Goal: Obtain resource: Download file/media

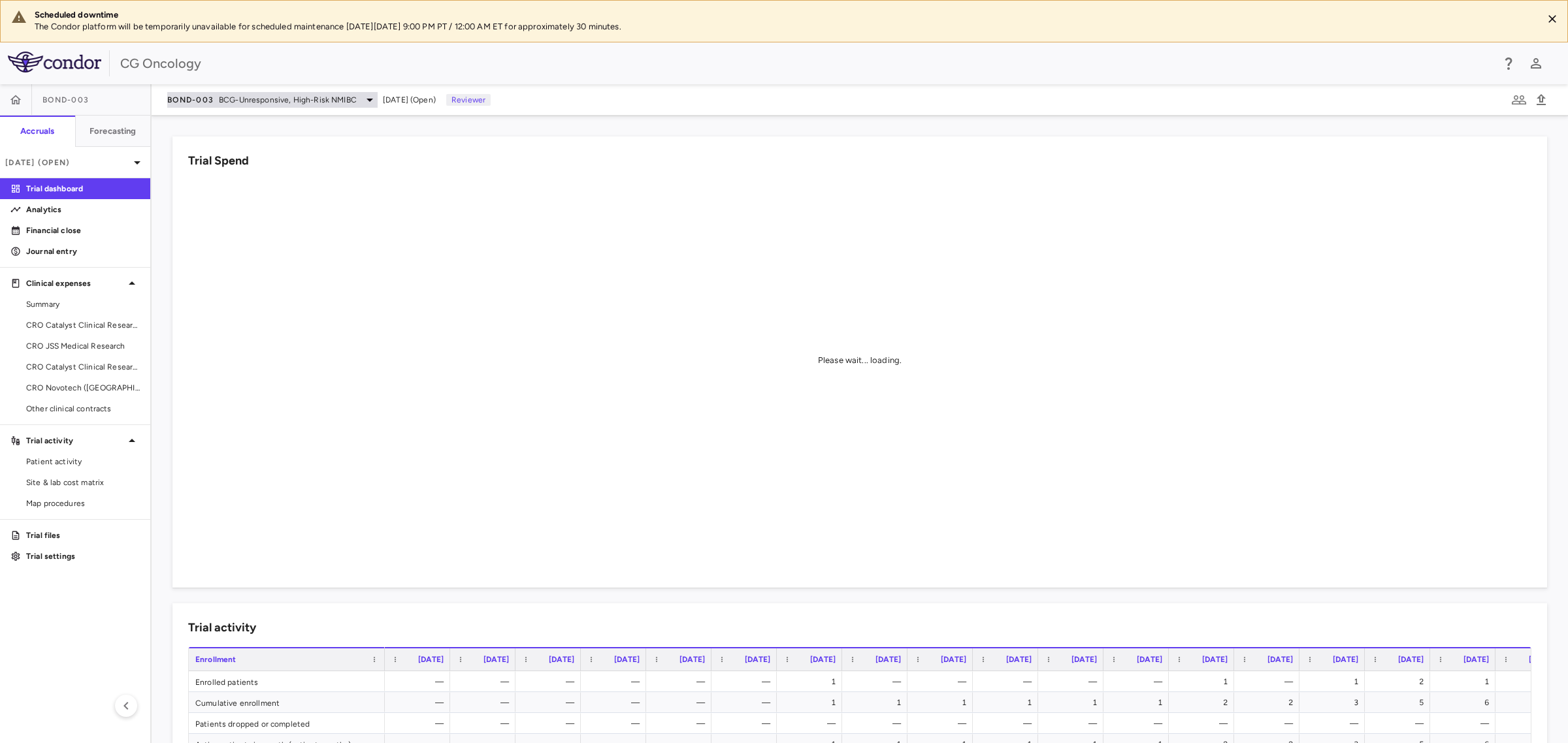
click at [364, 93] on icon at bounding box center [369, 100] width 16 height 16
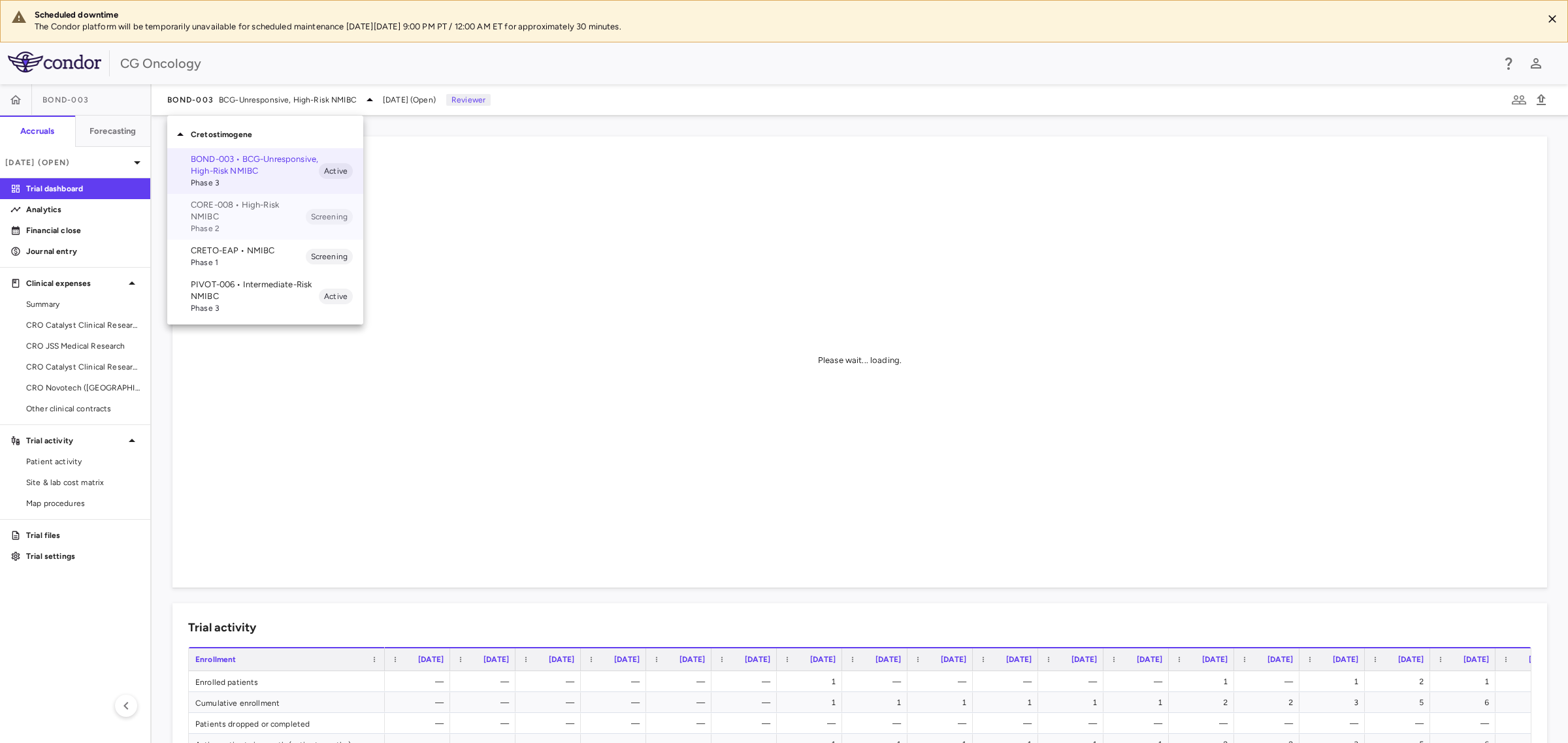
click at [255, 216] on p "CORE-008 • High-Risk NMIBC" at bounding box center [248, 211] width 115 height 24
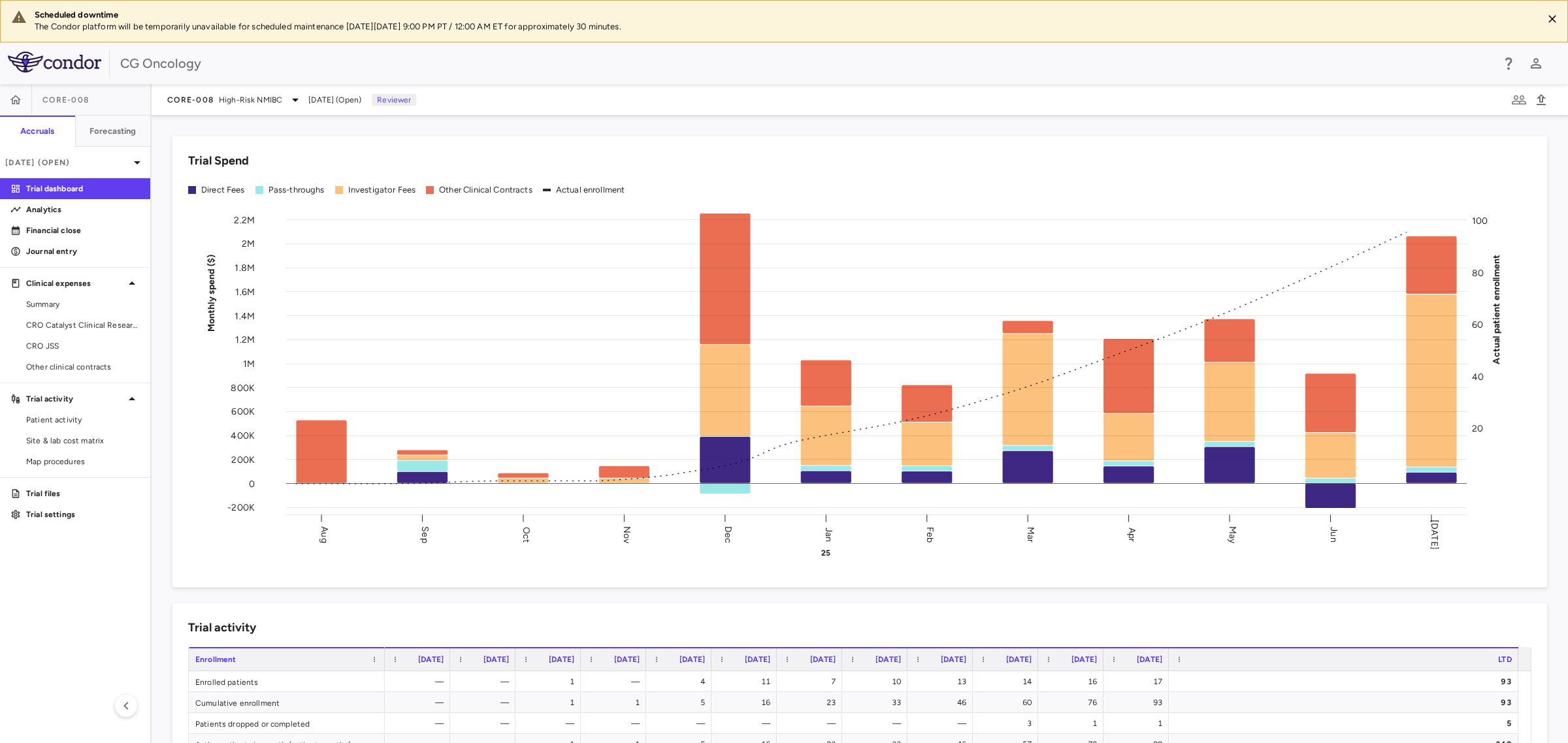
click at [200, 478] on icon "Monthly spend ($) -200K 0 200K 400K 600K 800K 1M 1.2M 1.4M 1.6M 1.8M 2M 2.2M Ac…" at bounding box center [854, 380] width 1330 height 360
click at [63, 442] on span "Site & lab cost matrix" at bounding box center [83, 441] width 114 height 12
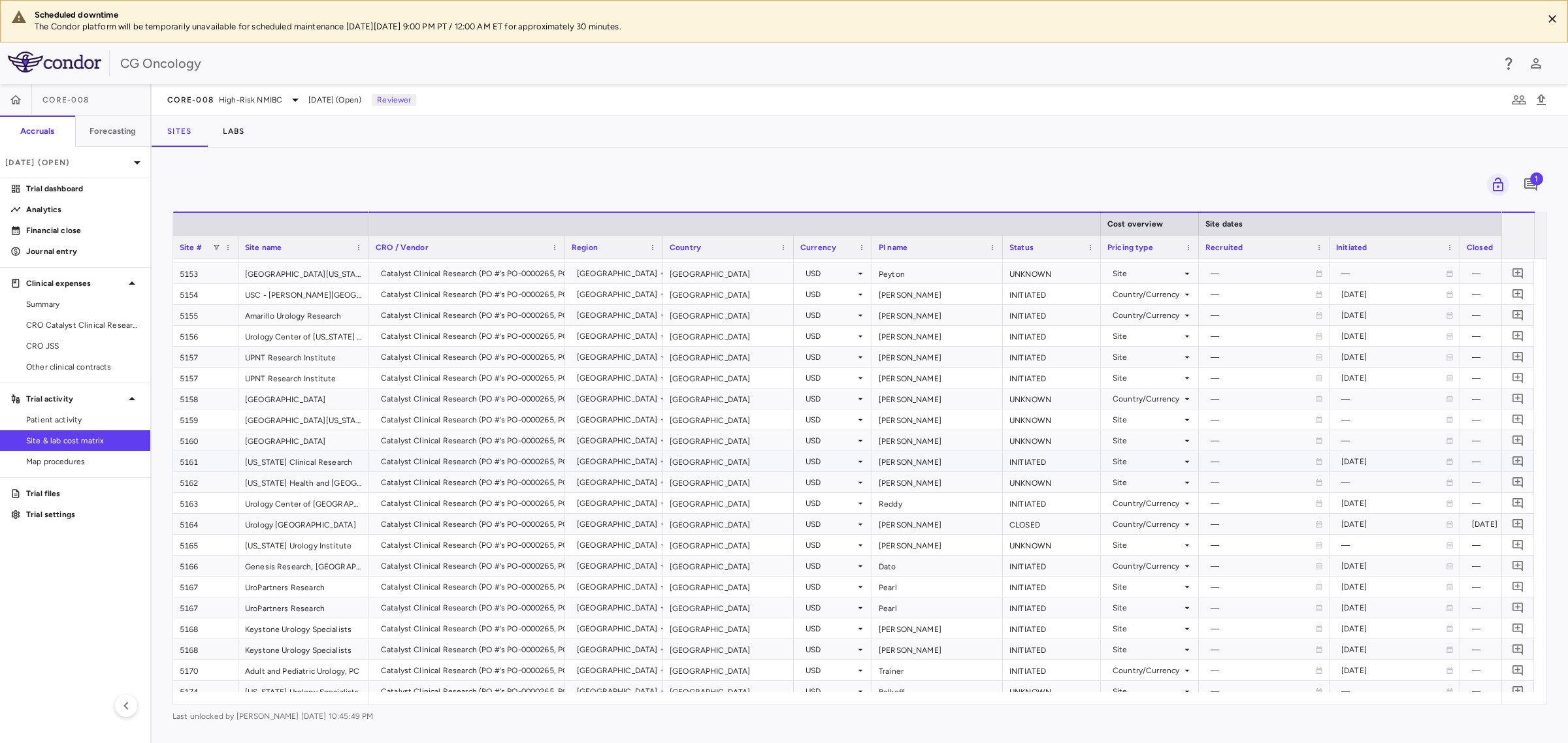
scroll to position [1489, 0]
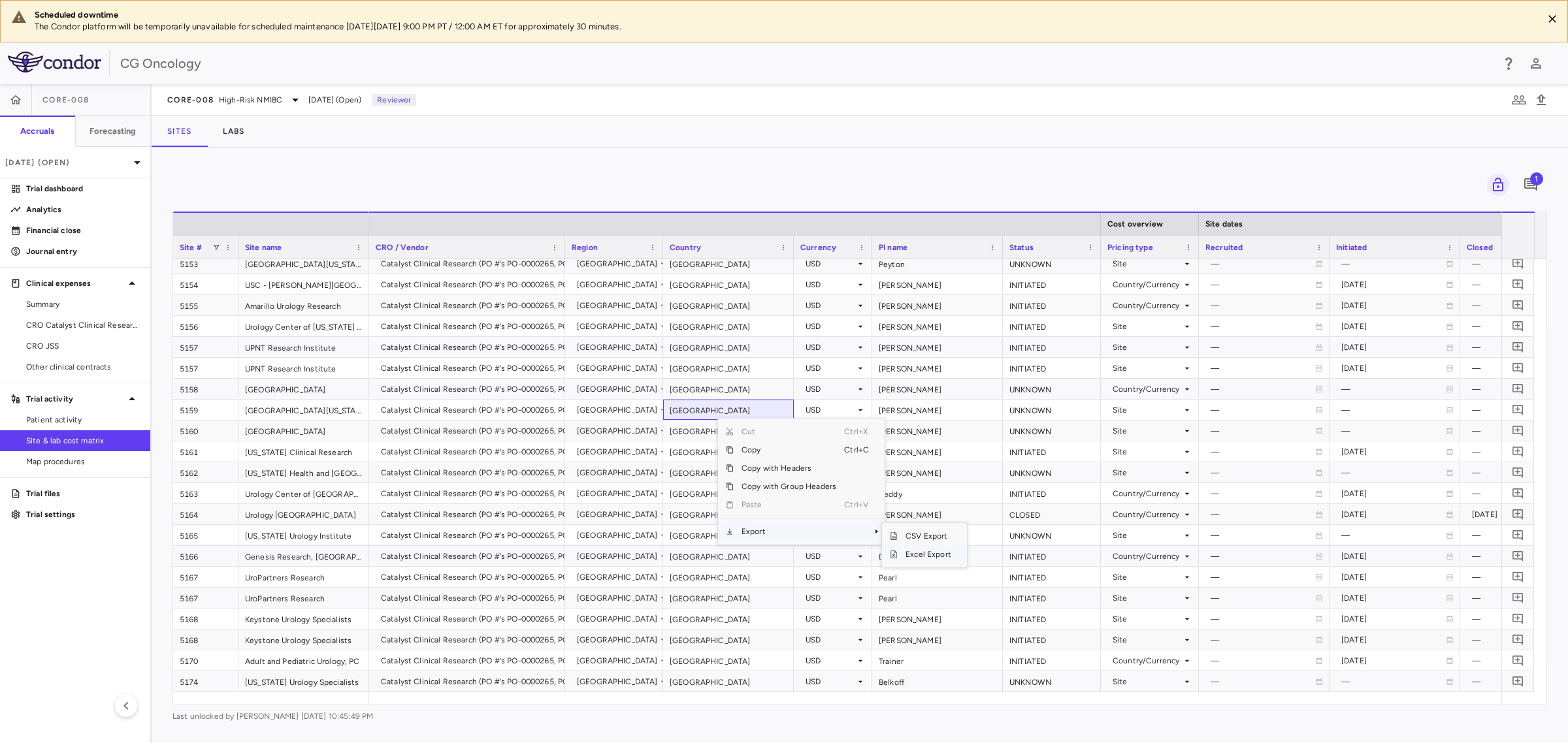
click at [942, 555] on span "Excel Export" at bounding box center [928, 554] width 61 height 19
click at [71, 420] on span "Patient activity" at bounding box center [83, 420] width 114 height 12
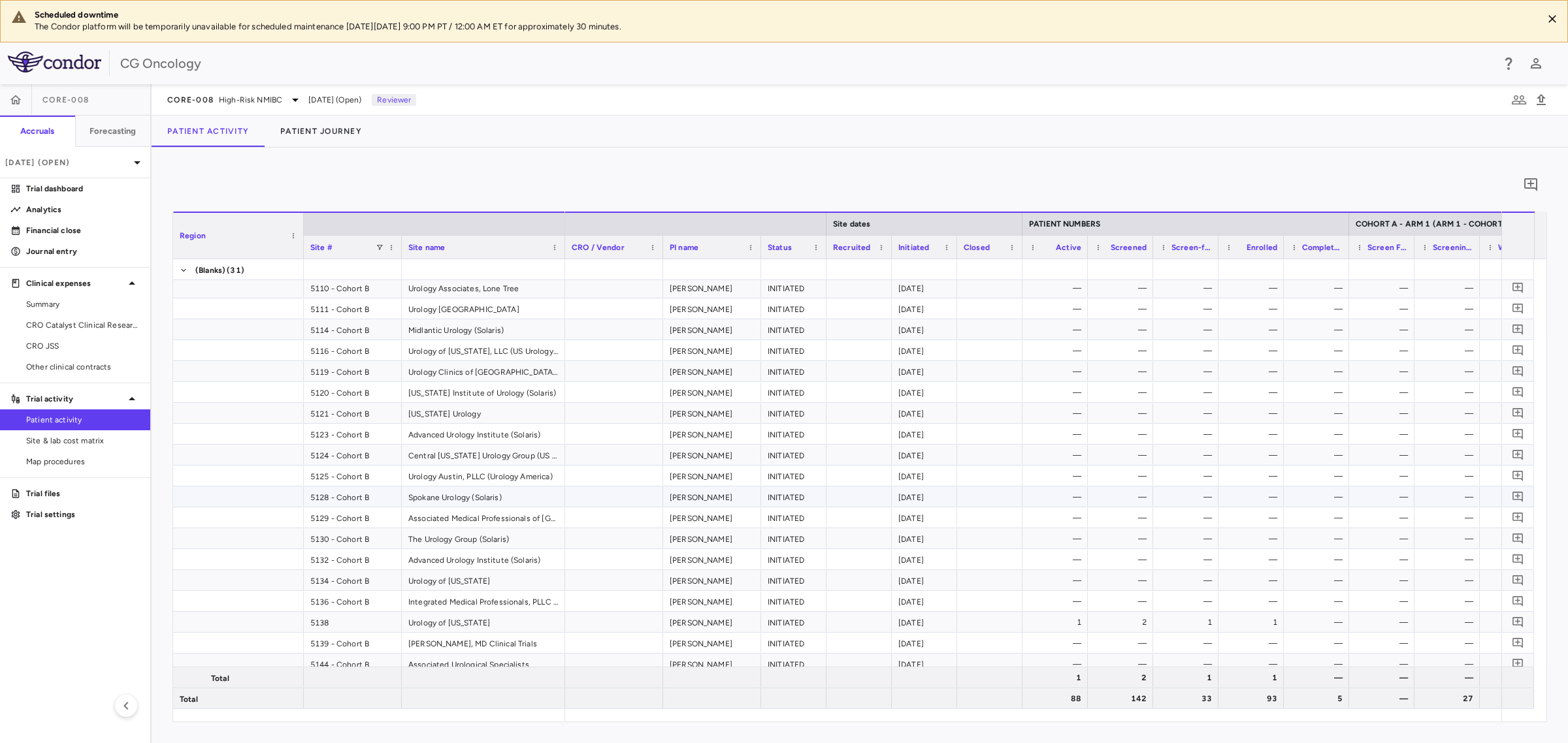
scroll to position [1722, 0]
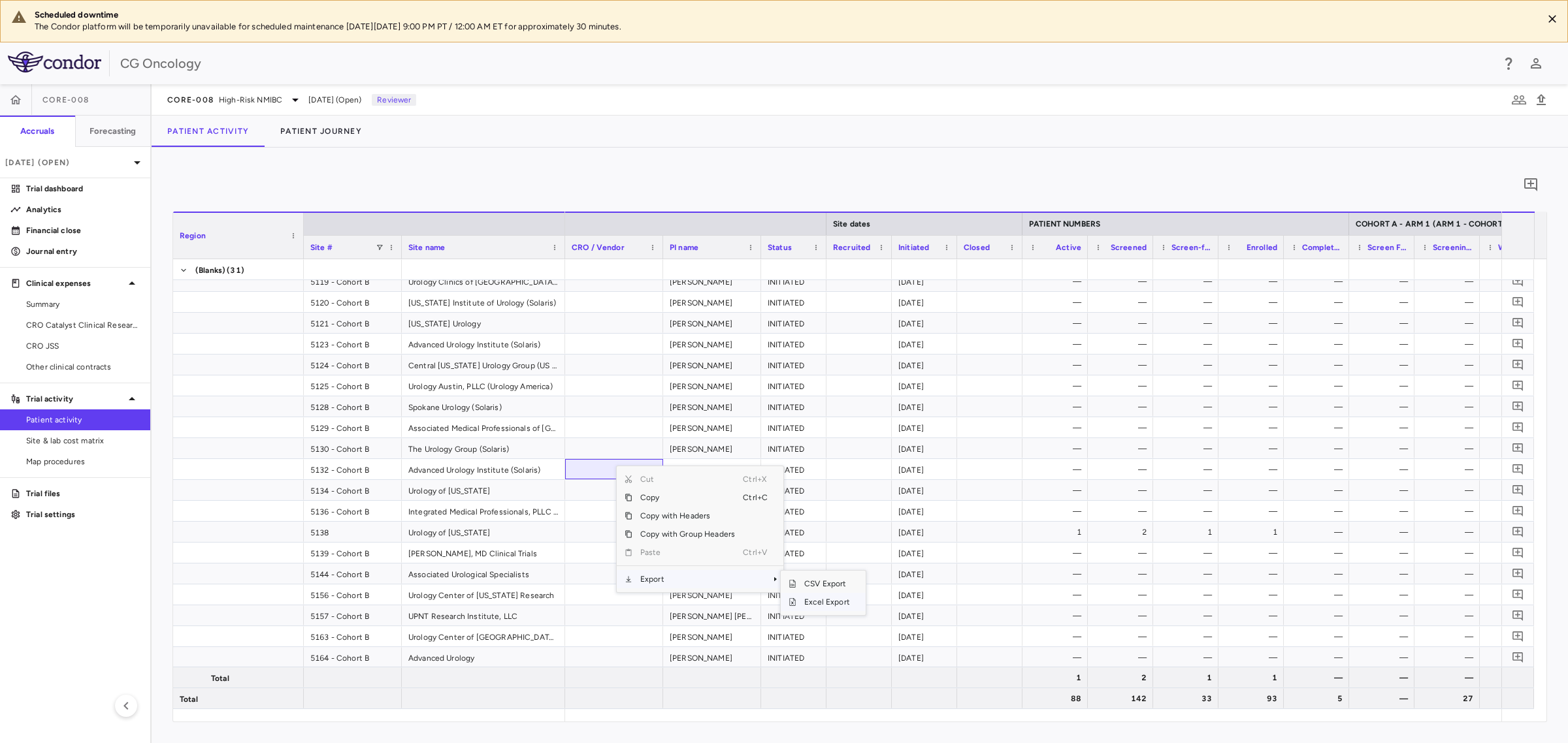
click at [810, 602] on span "Excel Export" at bounding box center [827, 602] width 61 height 19
